Goal: Information Seeking & Learning: Check status

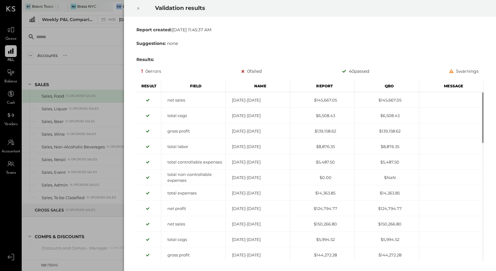
click at [137, 8] on icon at bounding box center [138, 8] width 4 height 7
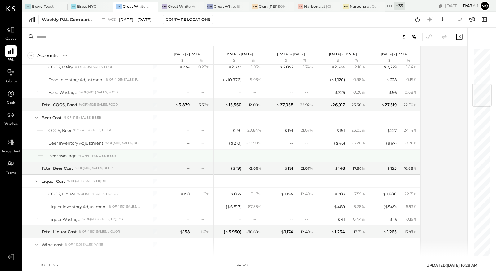
scroll to position [263, 0]
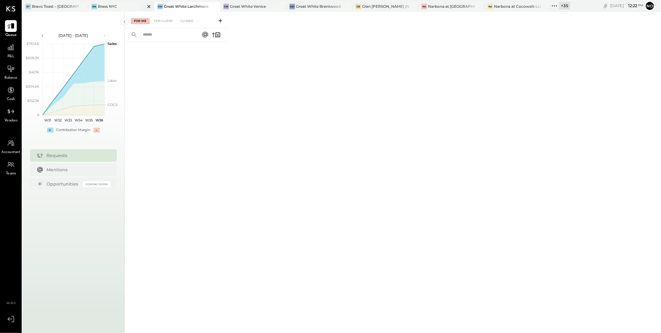
click at [108, 7] on div "Brass NYC" at bounding box center [107, 6] width 19 height 5
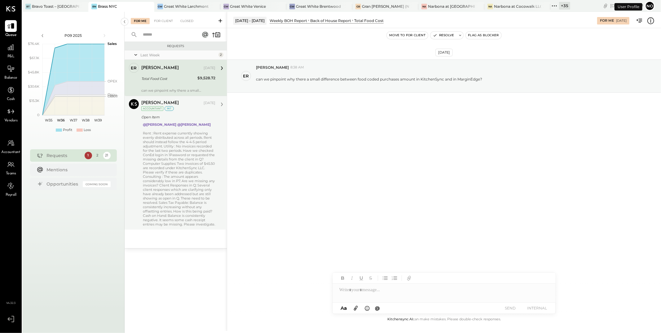
click at [170, 151] on div "Rent : Rent expense currently showing evenly distributed across all periods. Re…" at bounding box center [179, 178] width 73 height 95
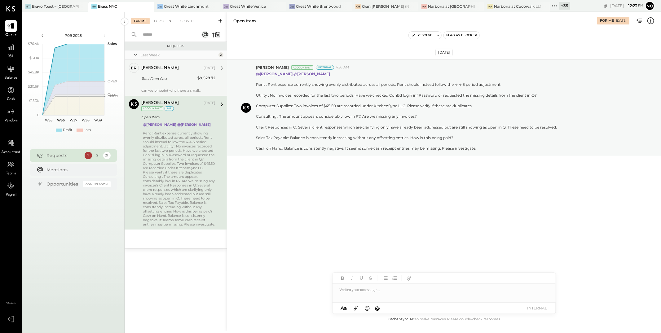
click at [154, 80] on div "Total Food Cost" at bounding box center [168, 79] width 54 height 6
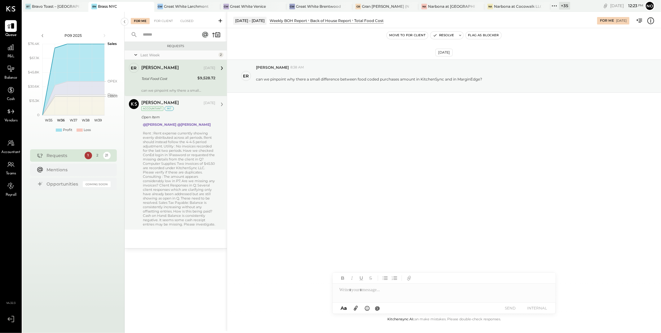
click at [182, 110] on div "Manan Shah Aug 29, 2025 Accountant int" at bounding box center [178, 105] width 74 height 13
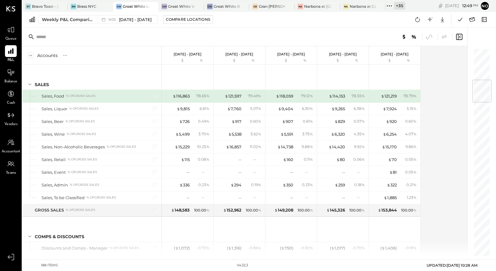
scroll to position [263, 0]
